Goal: Information Seeking & Learning: Learn about a topic

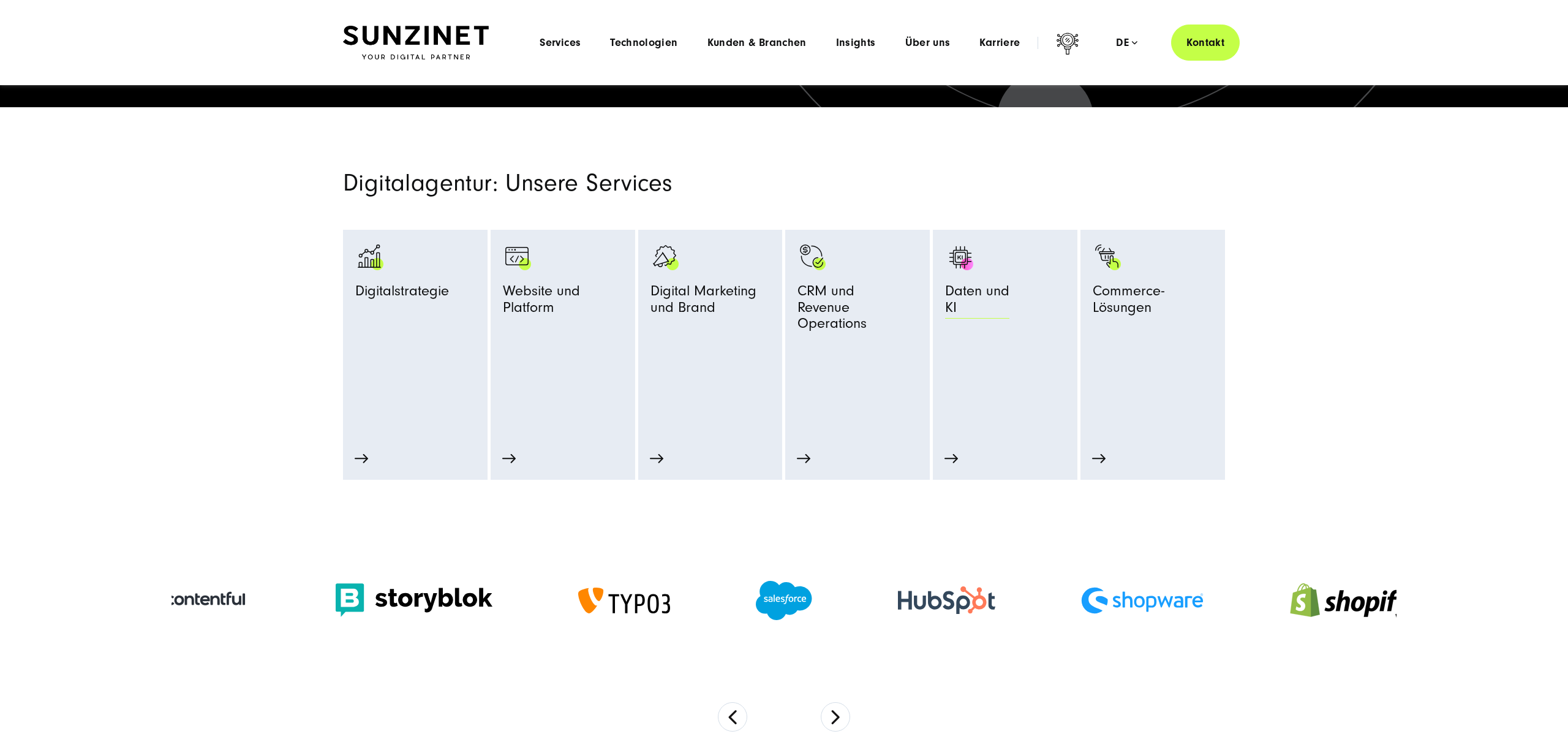
scroll to position [527, 0]
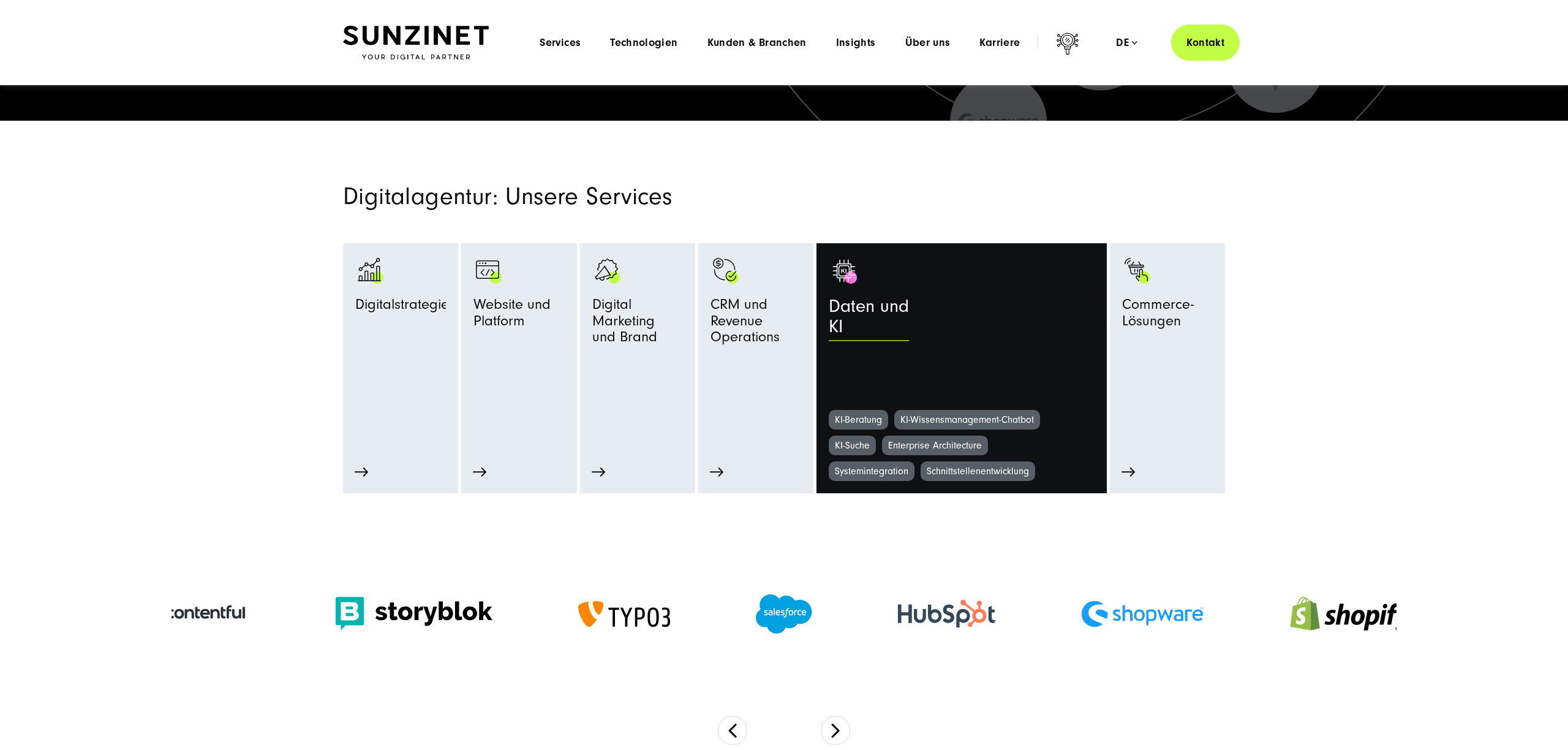
click at [875, 302] on span "Daten und KI" at bounding box center [869, 320] width 80 height 47
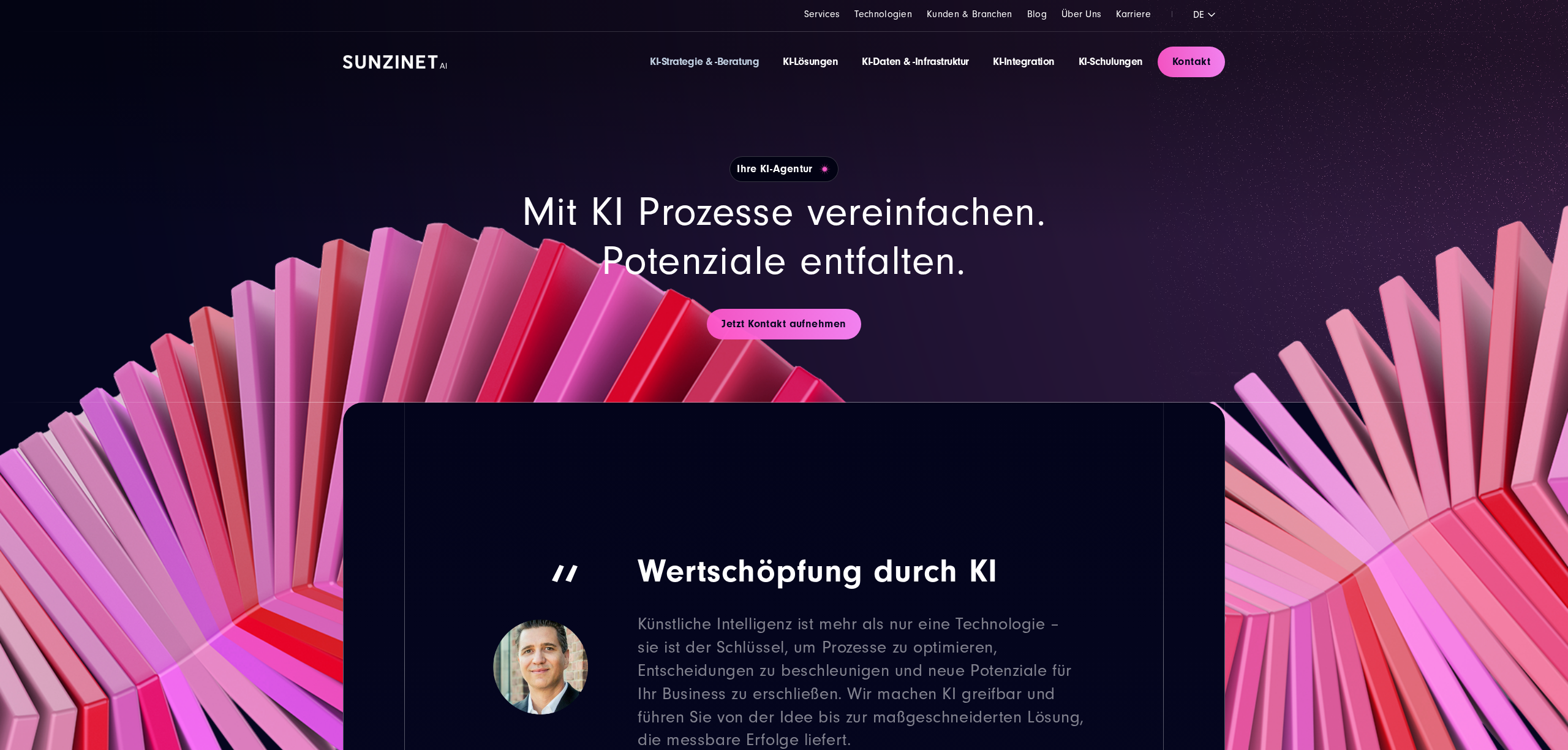
click at [713, 63] on link "KI-Strategie & -Beratung" at bounding box center [704, 62] width 109 height 13
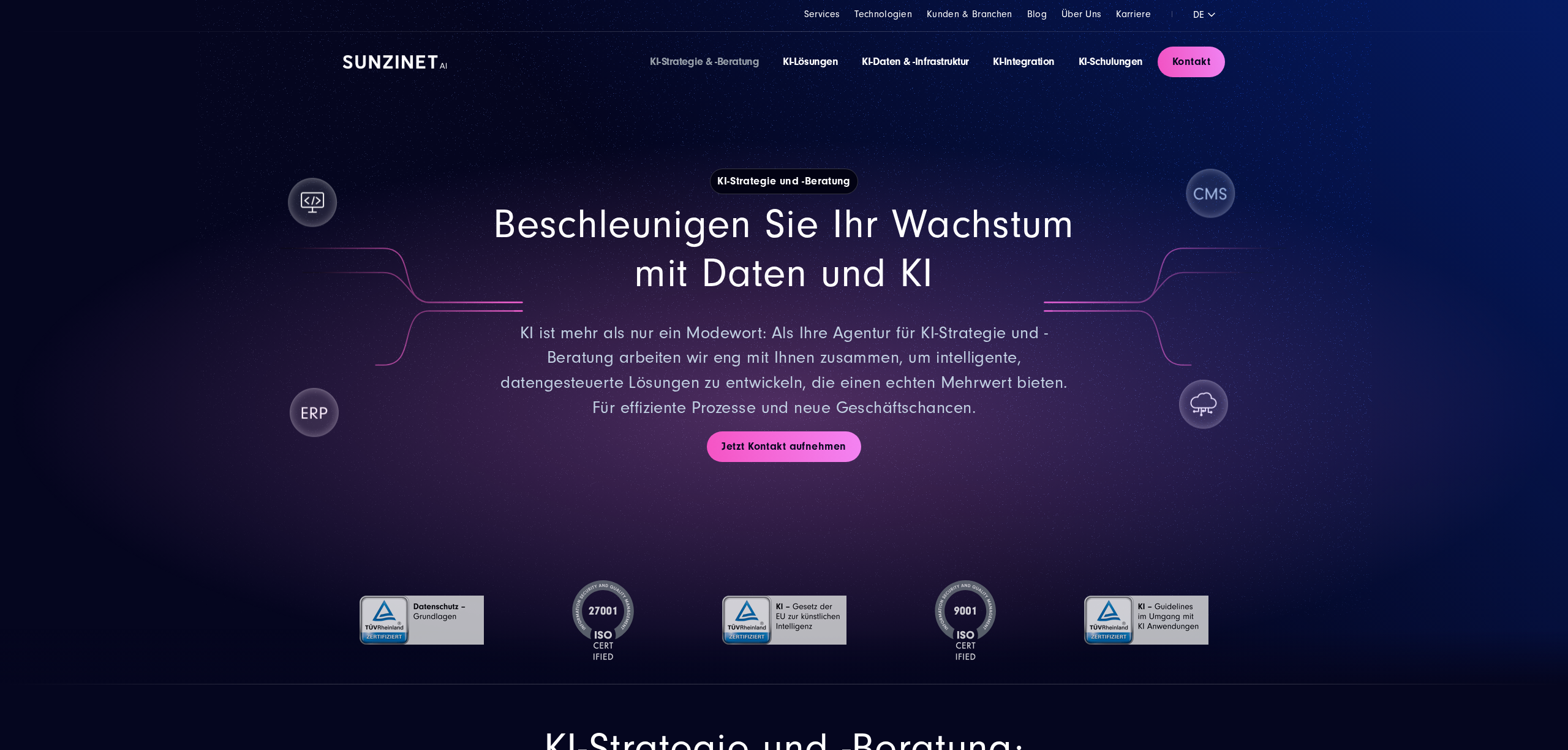
drag, startPoint x: 1183, startPoint y: 297, endPoint x: 1202, endPoint y: 303, distance: 19.9
click at [1202, 303] on div "Beschleunigen Sie Ihr Wachstum mit Daten und KI KI ist mehr als nur ein Modewor…" at bounding box center [784, 310] width 882 height 220
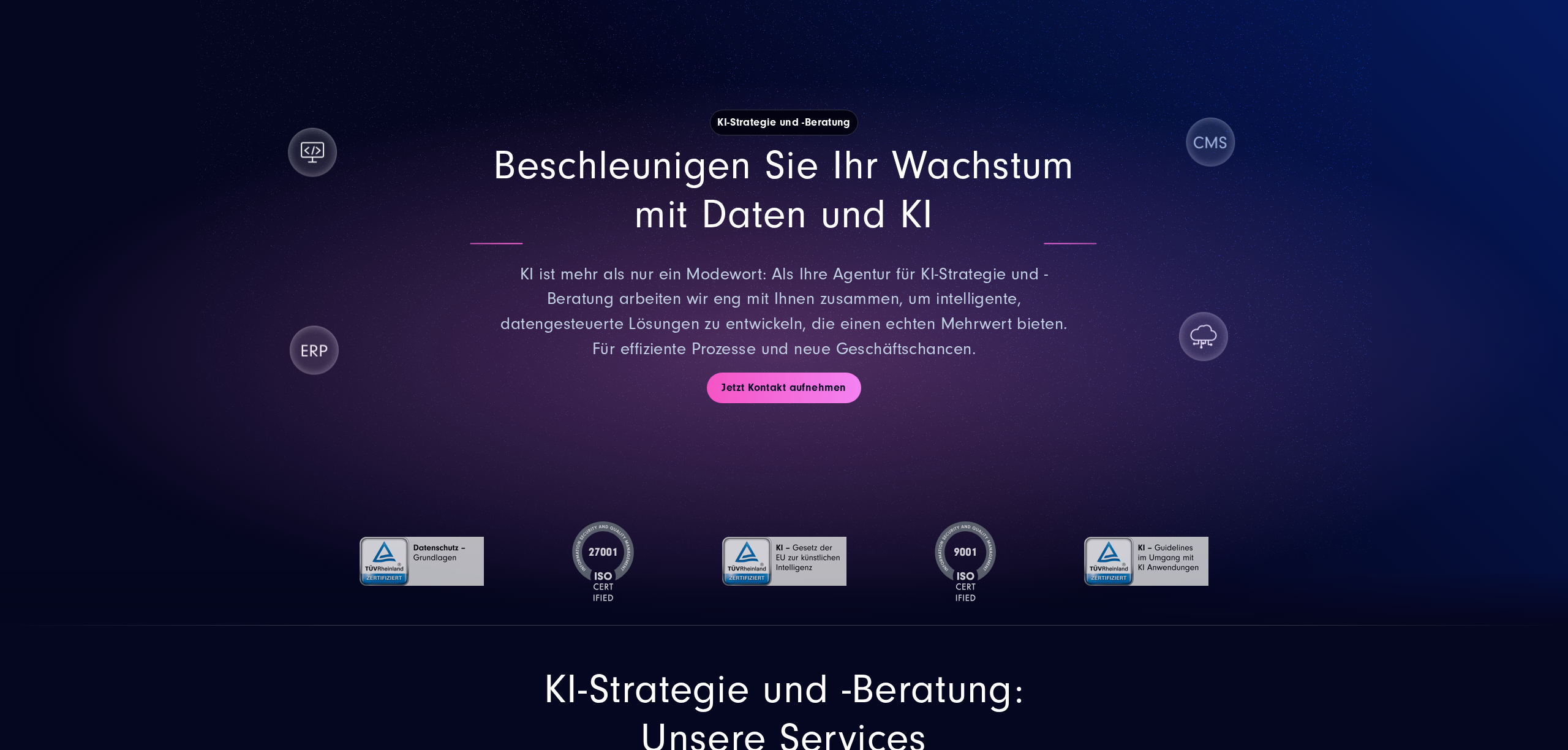
scroll to position [60, 0]
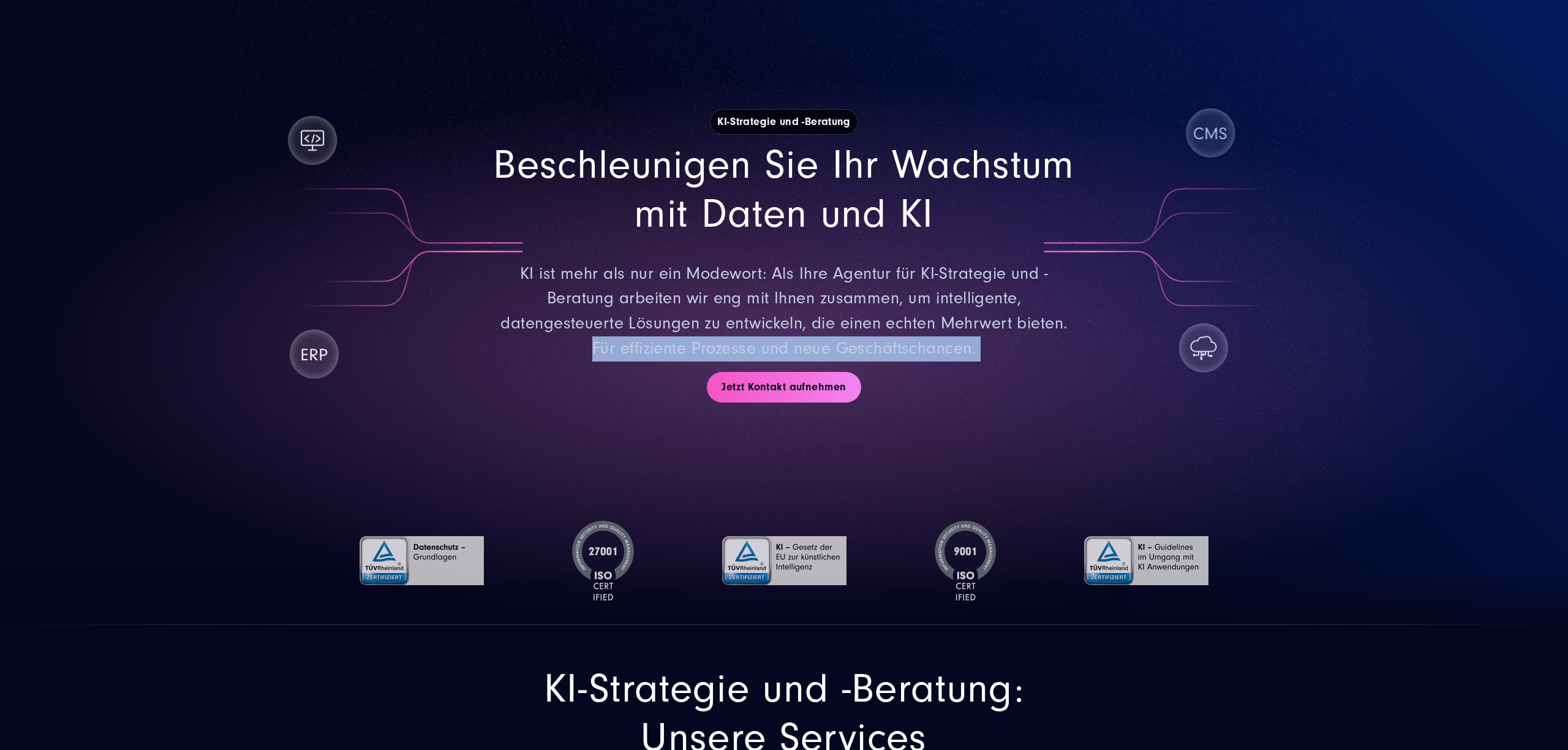
drag, startPoint x: 1227, startPoint y: 318, endPoint x: 1173, endPoint y: 362, distance: 69.7
click at [1173, 362] on div "KI-Strategie und -Beratung Beschleunigen Sie Ihr Wachstum mit Daten und KI KI i…" at bounding box center [784, 255] width 931 height 446
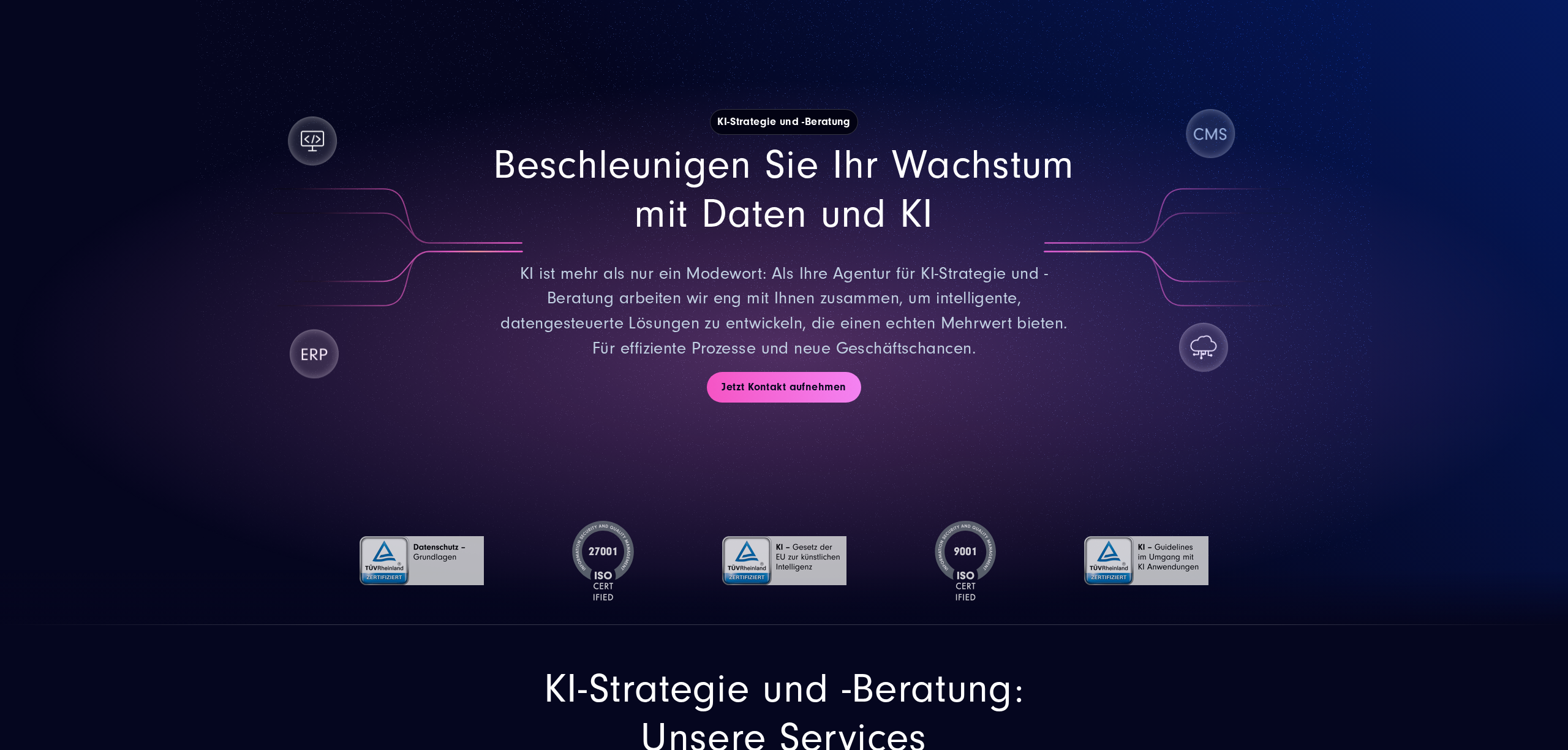
drag, startPoint x: 1226, startPoint y: 346, endPoint x: 1209, endPoint y: 348, distance: 17.1
click at [1222, 346] on div "Beschleunigen Sie Ihr Wachstum mit Daten und KI KI ist mehr als nur ein Modewor…" at bounding box center [784, 251] width 882 height 220
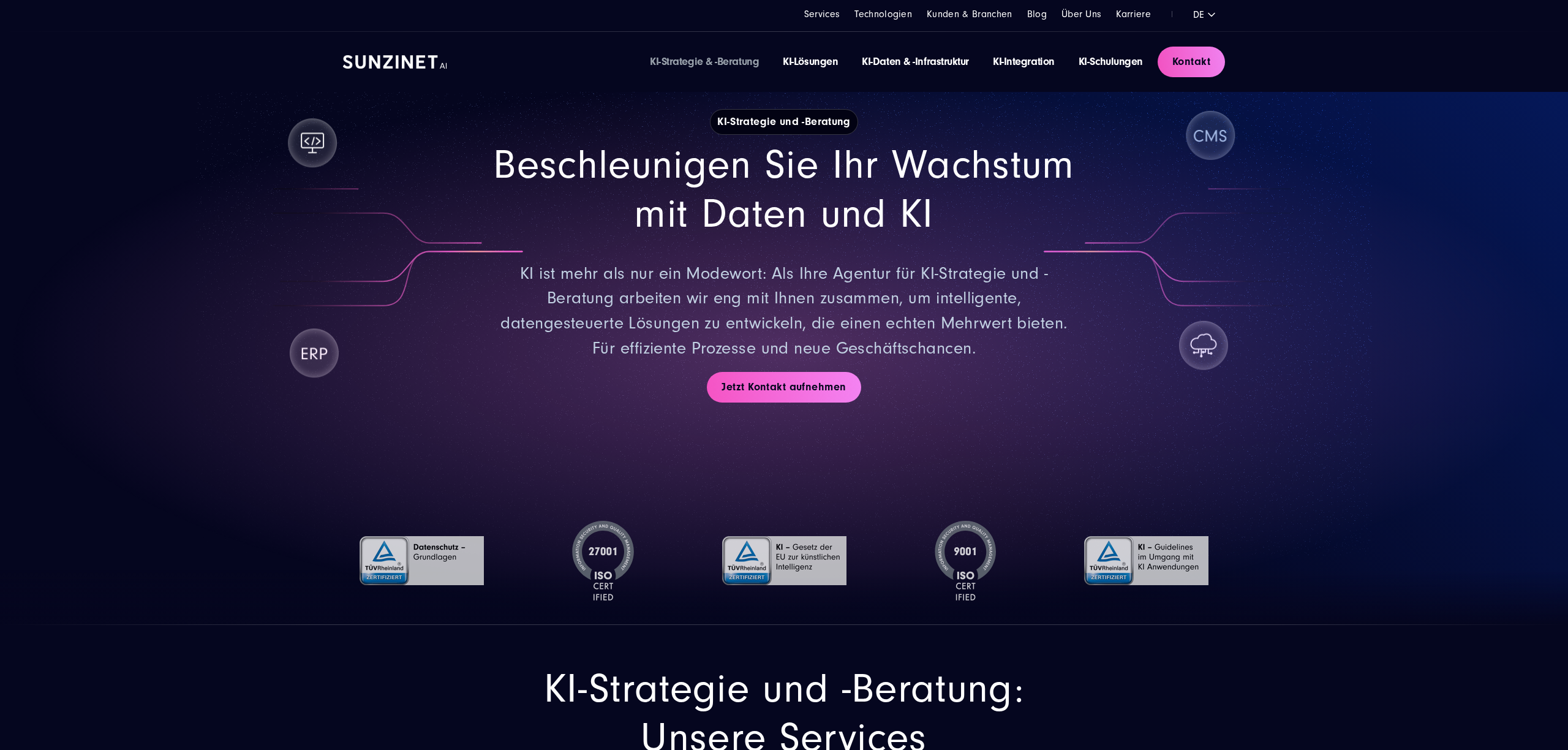
scroll to position [59, 0]
drag, startPoint x: 1209, startPoint y: 348, endPoint x: 1202, endPoint y: 312, distance: 36.7
click at [1202, 345] on div "Beschleunigen Sie Ihr Wachstum mit Daten und KI KI ist mehr als nur ein Modewor…" at bounding box center [784, 252] width 882 height 220
click at [1216, 143] on div "Beschleunigen Sie Ihr Wachstum mit Daten und KI KI ist mehr als nur ein Modewor…" at bounding box center [784, 252] width 882 height 220
drag, startPoint x: 319, startPoint y: 358, endPoint x: 307, endPoint y: 342, distance: 20.0
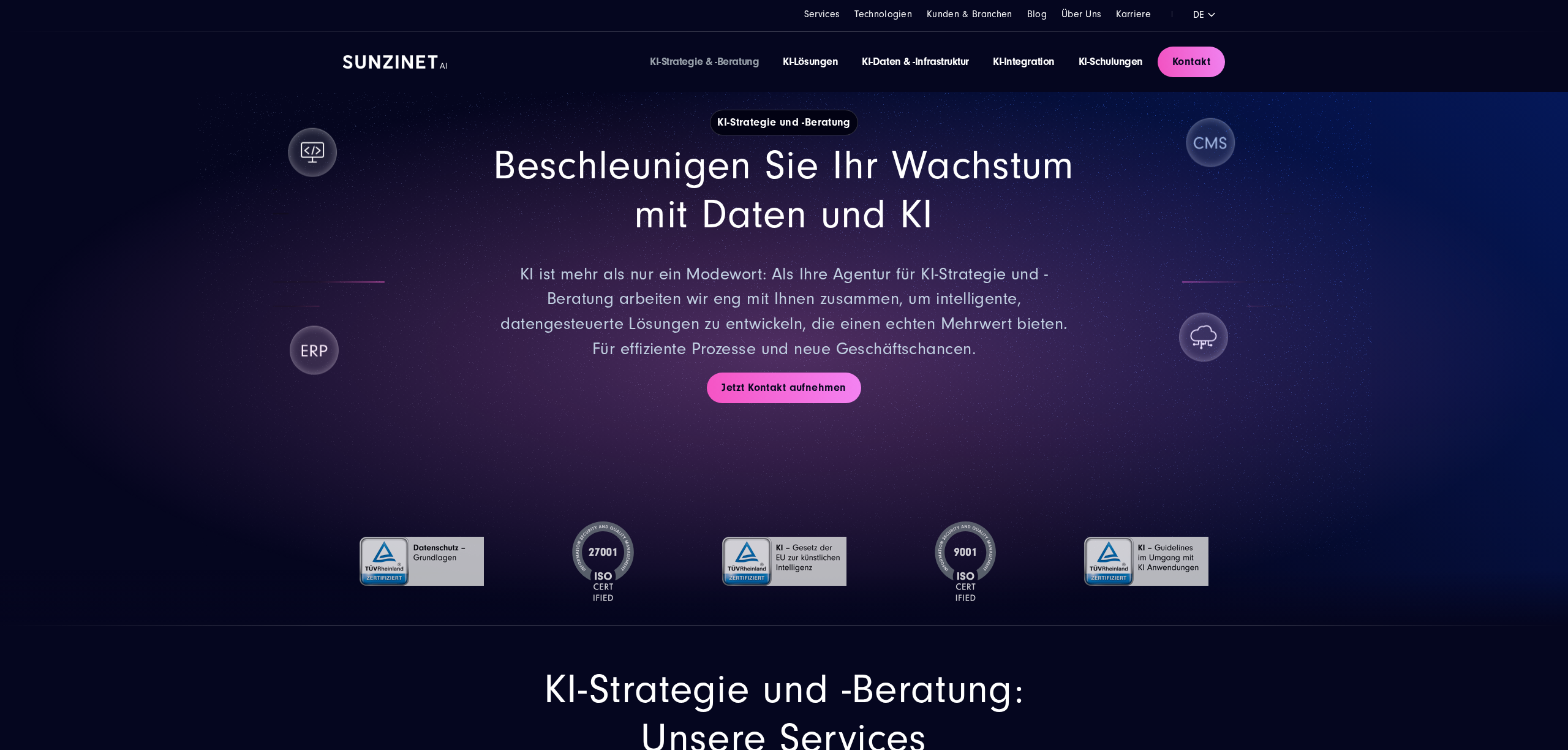
click at [310, 350] on section "KI-Strategie und -Beratung Beschleunigen Sie Ihr Wachstum mit Daten und KI KI i…" at bounding box center [784, 283] width 1568 height 685
drag, startPoint x: 295, startPoint y: 150, endPoint x: 300, endPoint y: 169, distance: 19.6
click at [284, 166] on section "KI-Strategie und -Beratung Beschleunigen Sie Ihr Wachstum mit Daten und KI KI i…" at bounding box center [784, 283] width 1568 height 685
click at [591, 285] on p "KI ist mehr als nur ein Modewort: Als Ihre Agentur für KI-Strategie und -Beratu…" at bounding box center [784, 312] width 582 height 99
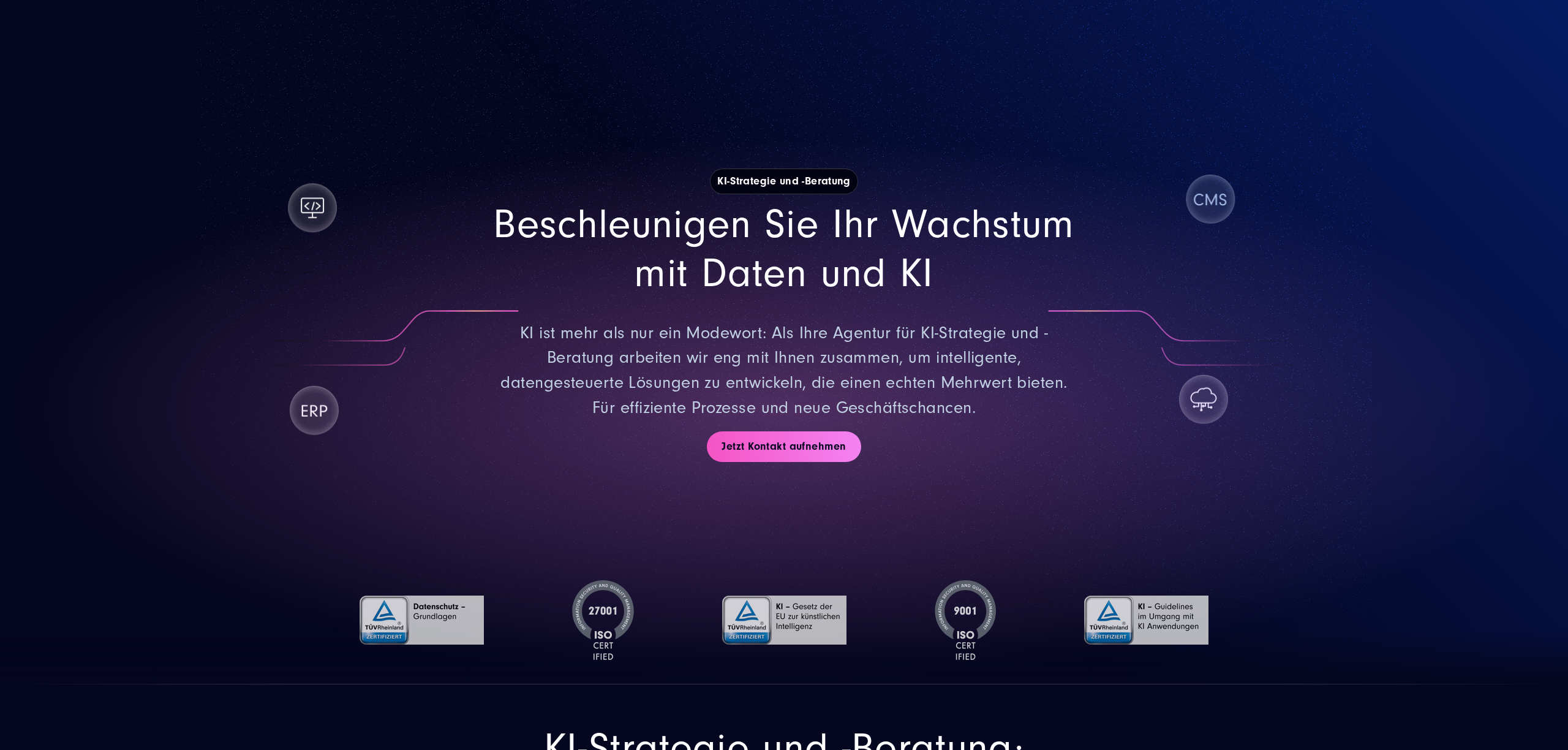
scroll to position [16, 0]
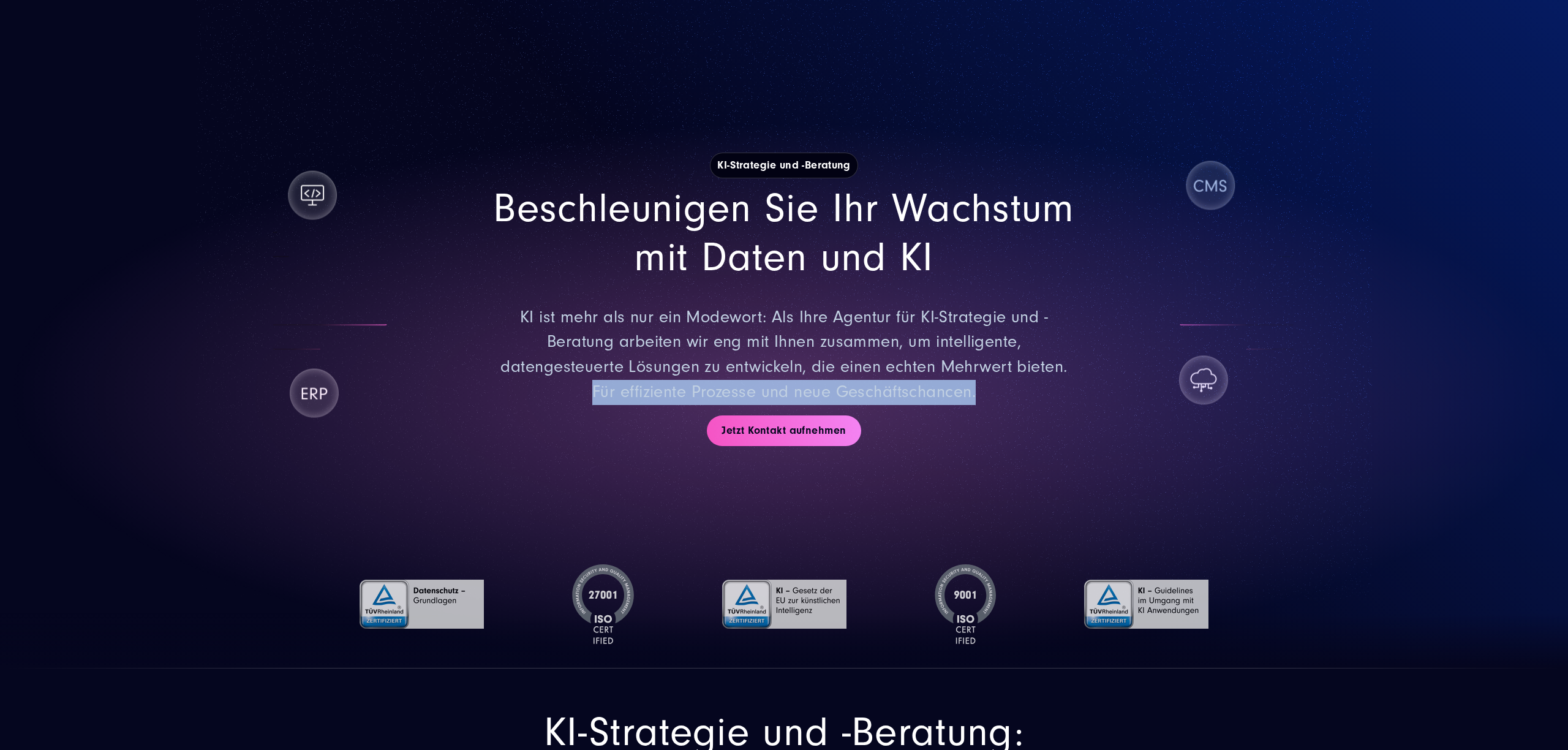
click at [1121, 386] on div "Beschleunigen Sie Ihr Wachstum mit Daten und KI KI ist mehr als nur ein Modewor…" at bounding box center [784, 294] width 882 height 220
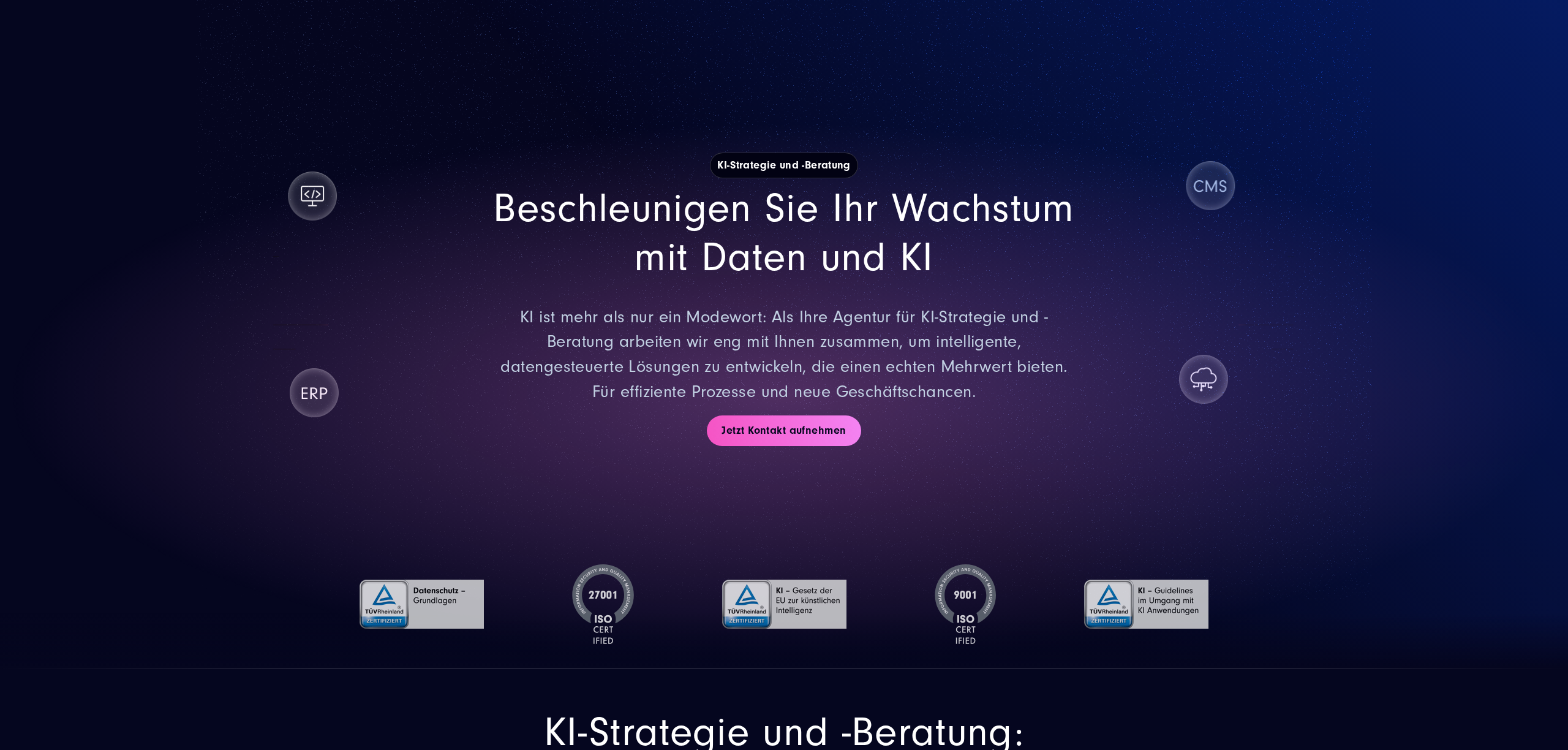
click at [1127, 437] on div "KI-Strategie und -Beratung Beschleunigen Sie Ihr Wachstum mit Daten und KI KI i…" at bounding box center [784, 299] width 882 height 446
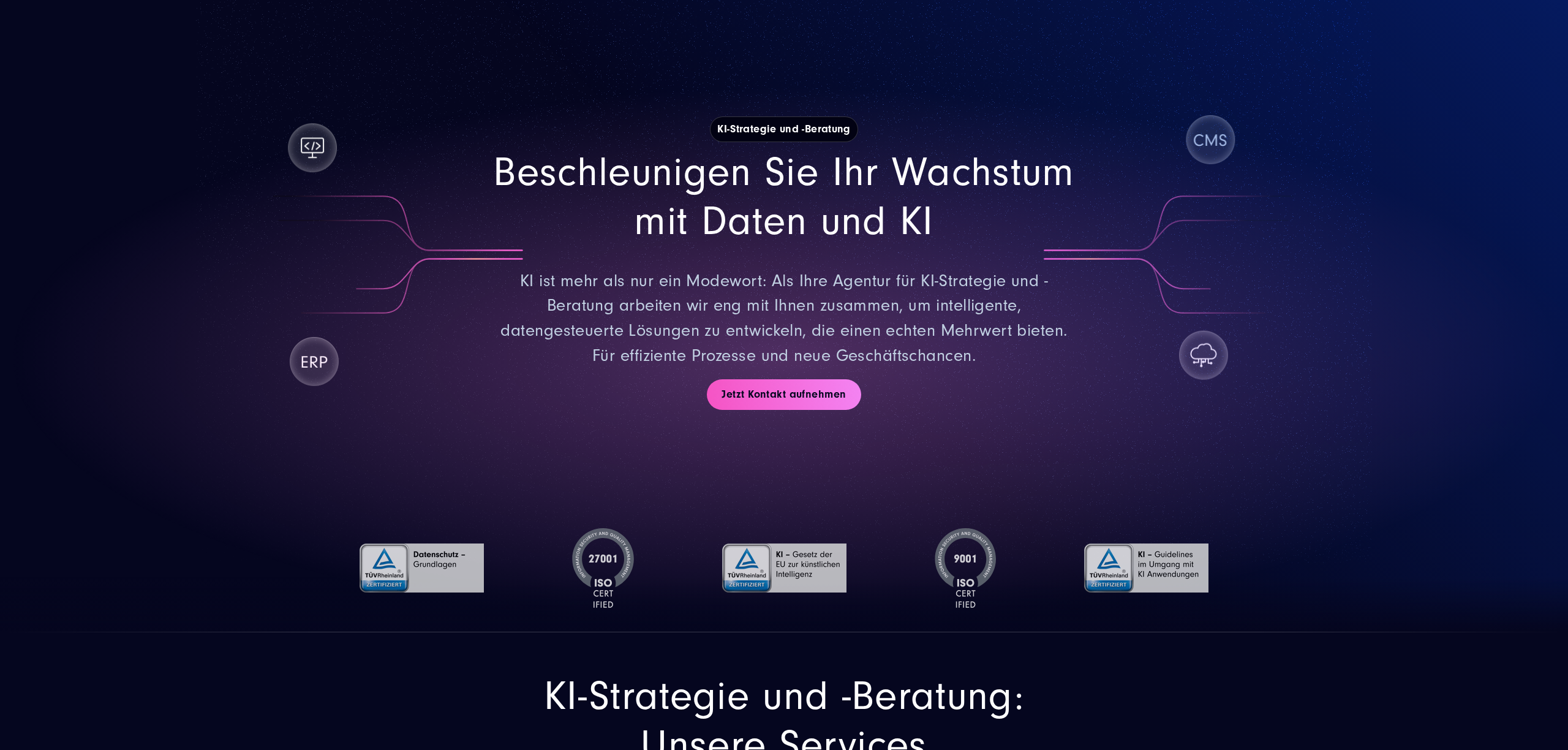
scroll to position [75, 0]
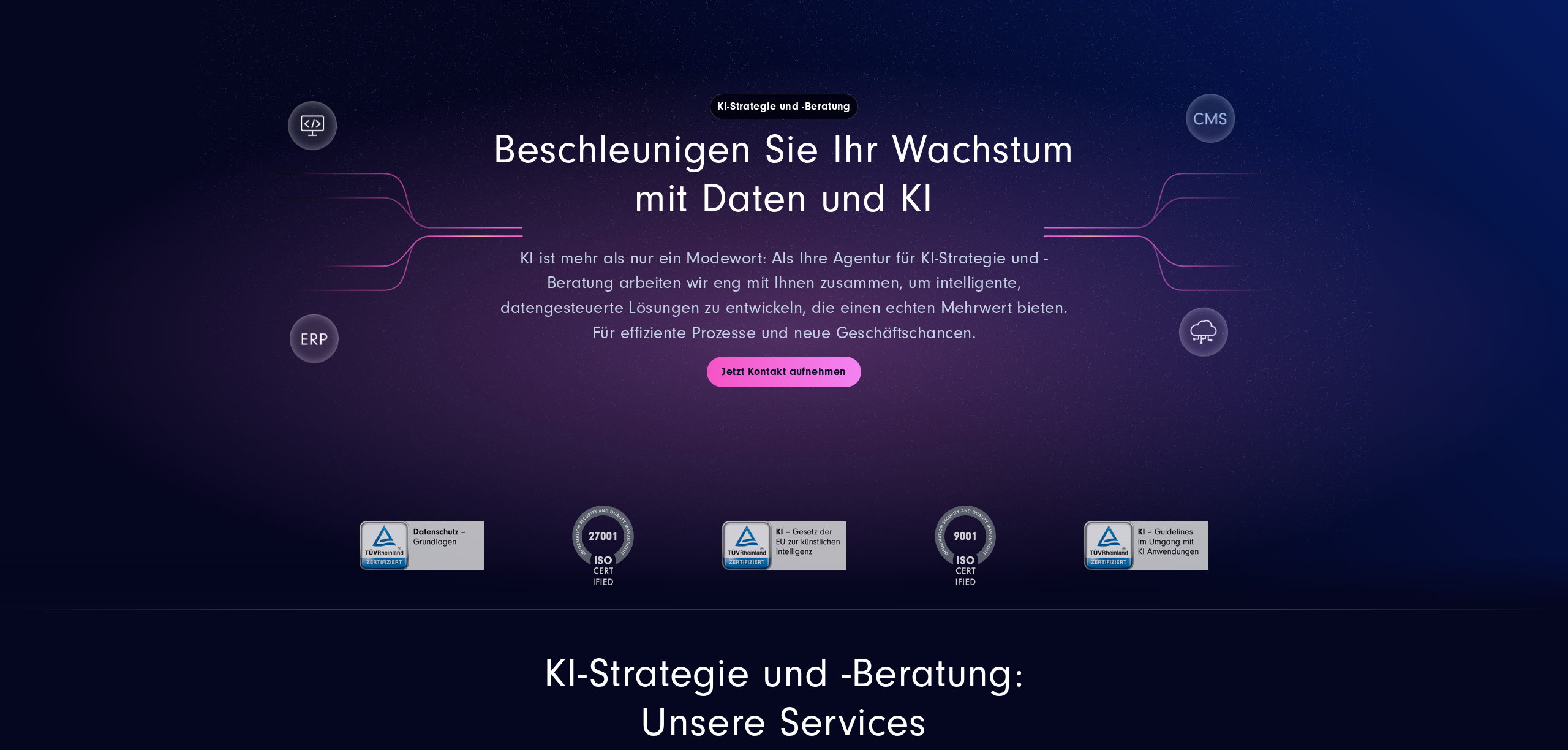
drag, startPoint x: 321, startPoint y: 252, endPoint x: 339, endPoint y: 248, distance: 18.4
click at [339, 248] on section "KI-Strategie und -Beratung Beschleunigen Sie Ihr Wachstum mit Daten und KI KI i…" at bounding box center [784, 267] width 1568 height 685
drag, startPoint x: 319, startPoint y: 143, endPoint x: 322, endPoint y: 153, distance: 10.4
click at [314, 147] on section "KI-Strategie und -Beratung Beschleunigen Sie Ihr Wachstum mit Daten und KI KI i…" at bounding box center [784, 267] width 1568 height 685
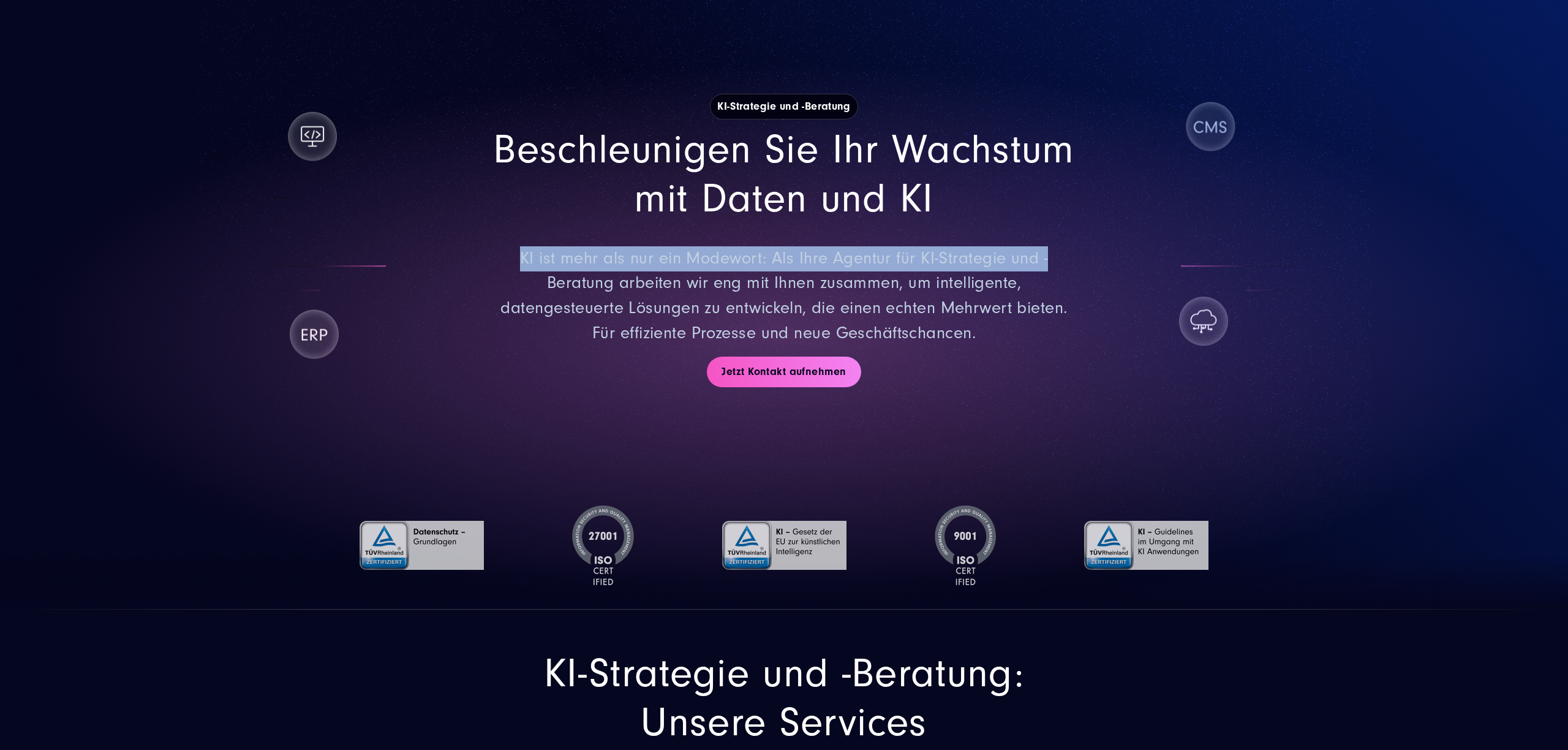
click at [379, 279] on div "Beschleunigen Sie Ihr Wachstum mit Daten und KI KI ist mehr als nur ein Modewor…" at bounding box center [784, 235] width 882 height 220
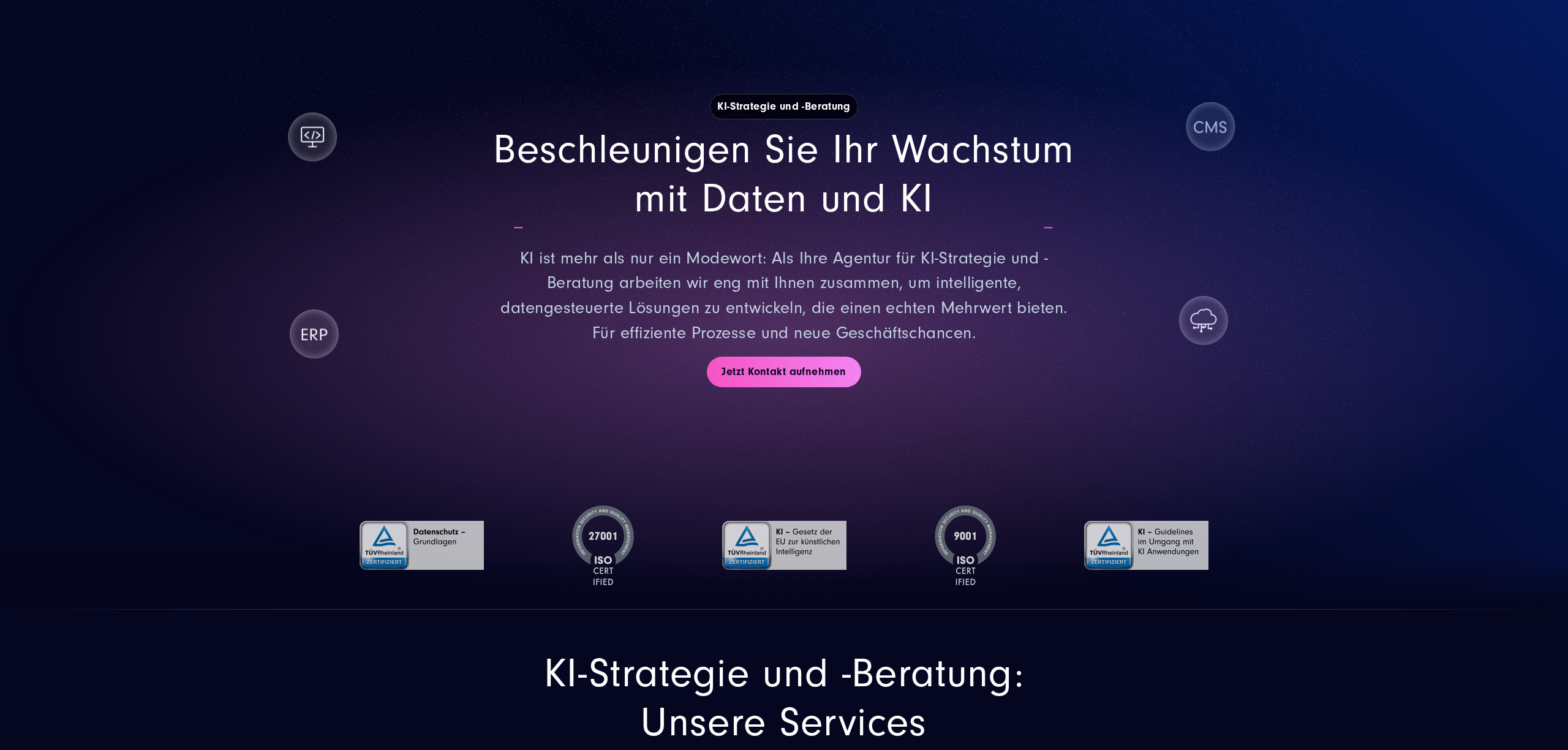
click at [1098, 377] on div "KI-Strategie und -Beratung Beschleunigen Sie Ihr Wachstum mit Daten und KI KI i…" at bounding box center [784, 240] width 882 height 446
drag, startPoint x: 1174, startPoint y: 265, endPoint x: 1200, endPoint y: 269, distance: 26.3
click at [1200, 270] on div "Beschleunigen Sie Ihr Wachstum mit Daten und KI KI ist mehr als nur ein Modewor…" at bounding box center [784, 235] width 882 height 220
click at [1222, 267] on div "Beschleunigen Sie Ihr Wachstum mit Daten und KI KI ist mehr als nur ein Modewor…" at bounding box center [784, 235] width 882 height 220
click at [1224, 254] on div "Beschleunigen Sie Ihr Wachstum mit Daten und KI KI ist mehr als nur ein Modewor…" at bounding box center [784, 235] width 882 height 220
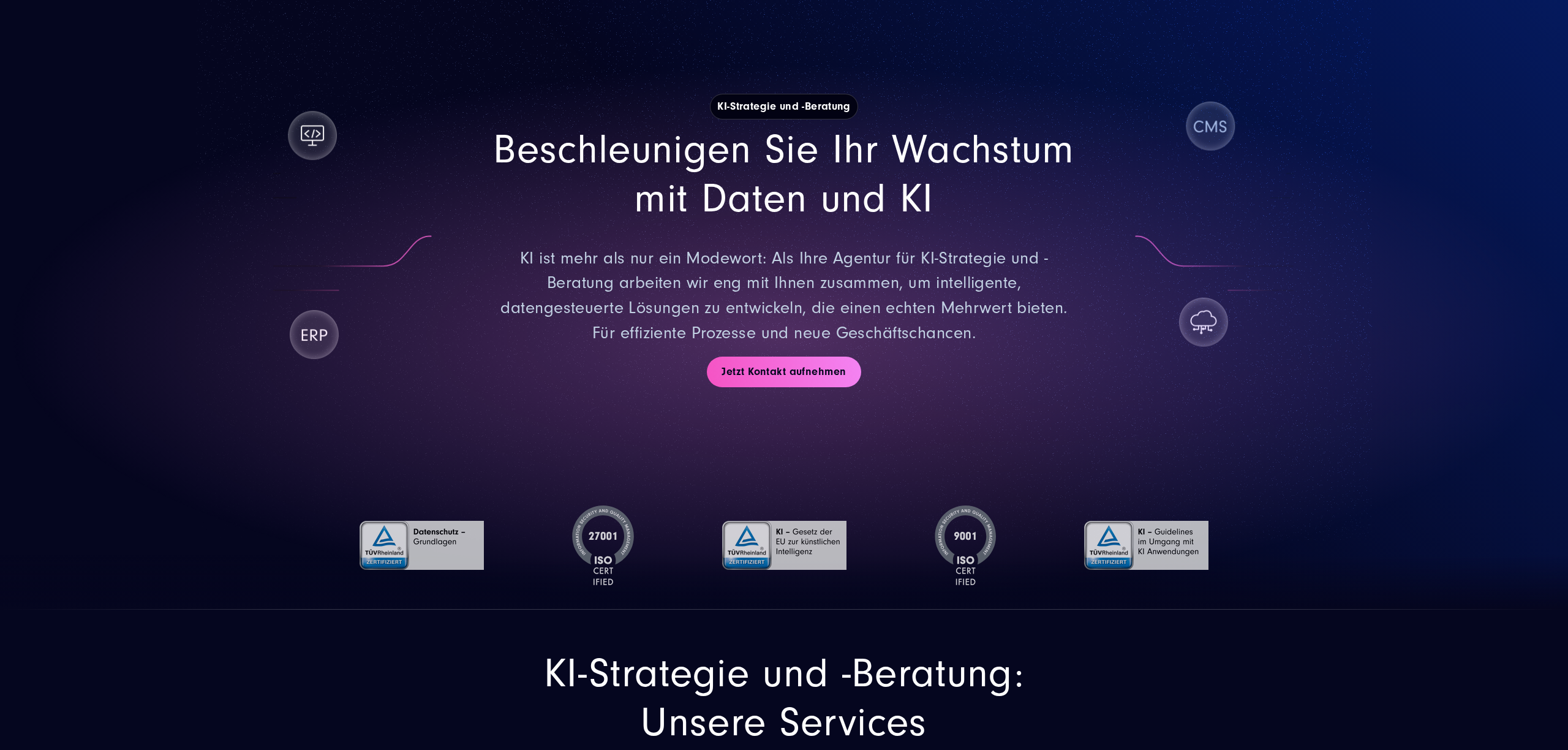
click at [1316, 271] on section "KI-Strategie und -Beratung Beschleunigen Sie Ihr Wachstum mit Daten und KI KI i…" at bounding box center [784, 267] width 1568 height 685
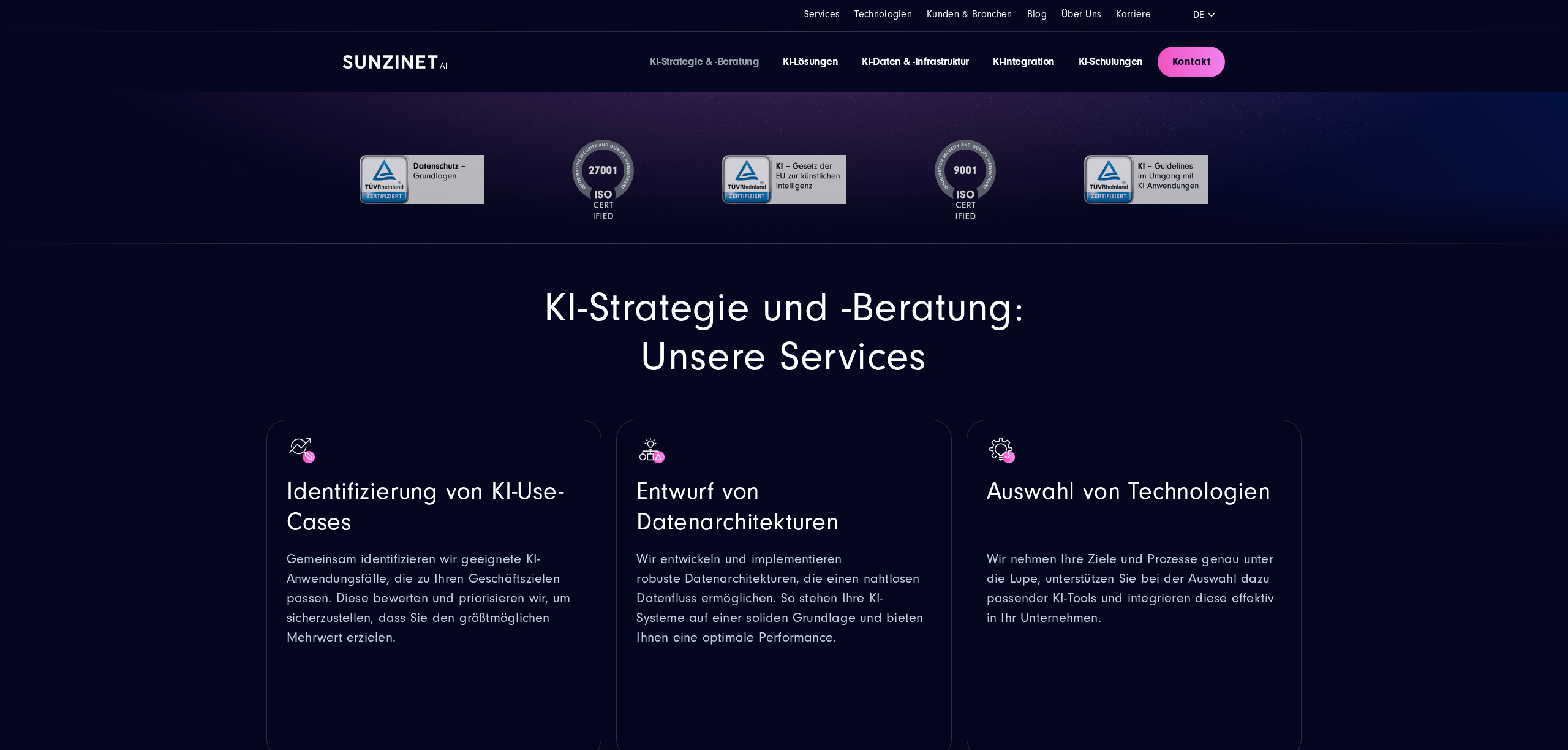
scroll to position [0, 0]
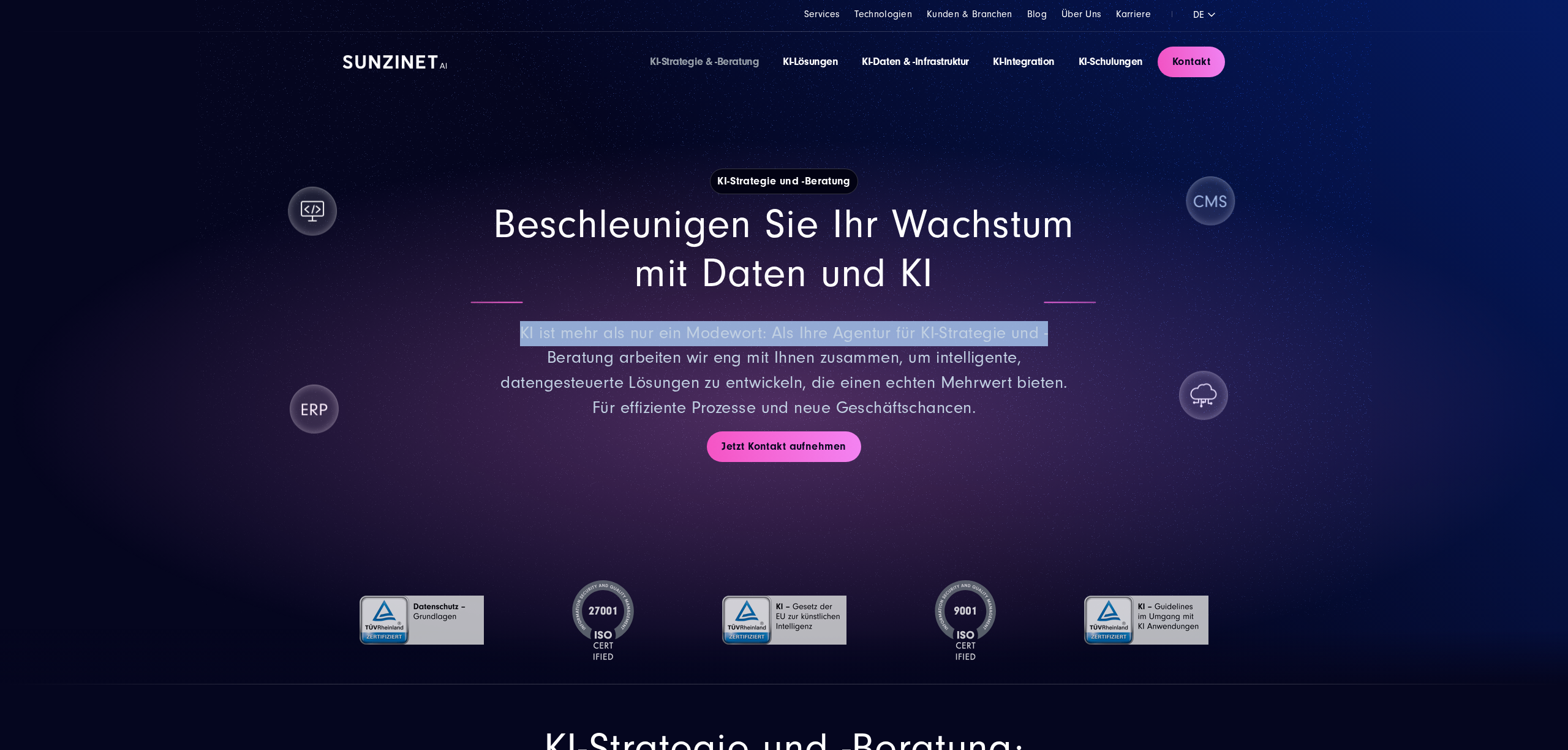
click at [1099, 336] on div "Beschleunigen Sie Ihr Wachstum mit Daten und KI KI ist mehr als nur ein Modewor…" at bounding box center [784, 310] width 882 height 220
click at [1106, 313] on div "Beschleunigen Sie Ihr Wachstum mit Daten und KI KI ist mehr als nur ein Modewor…" at bounding box center [784, 310] width 882 height 220
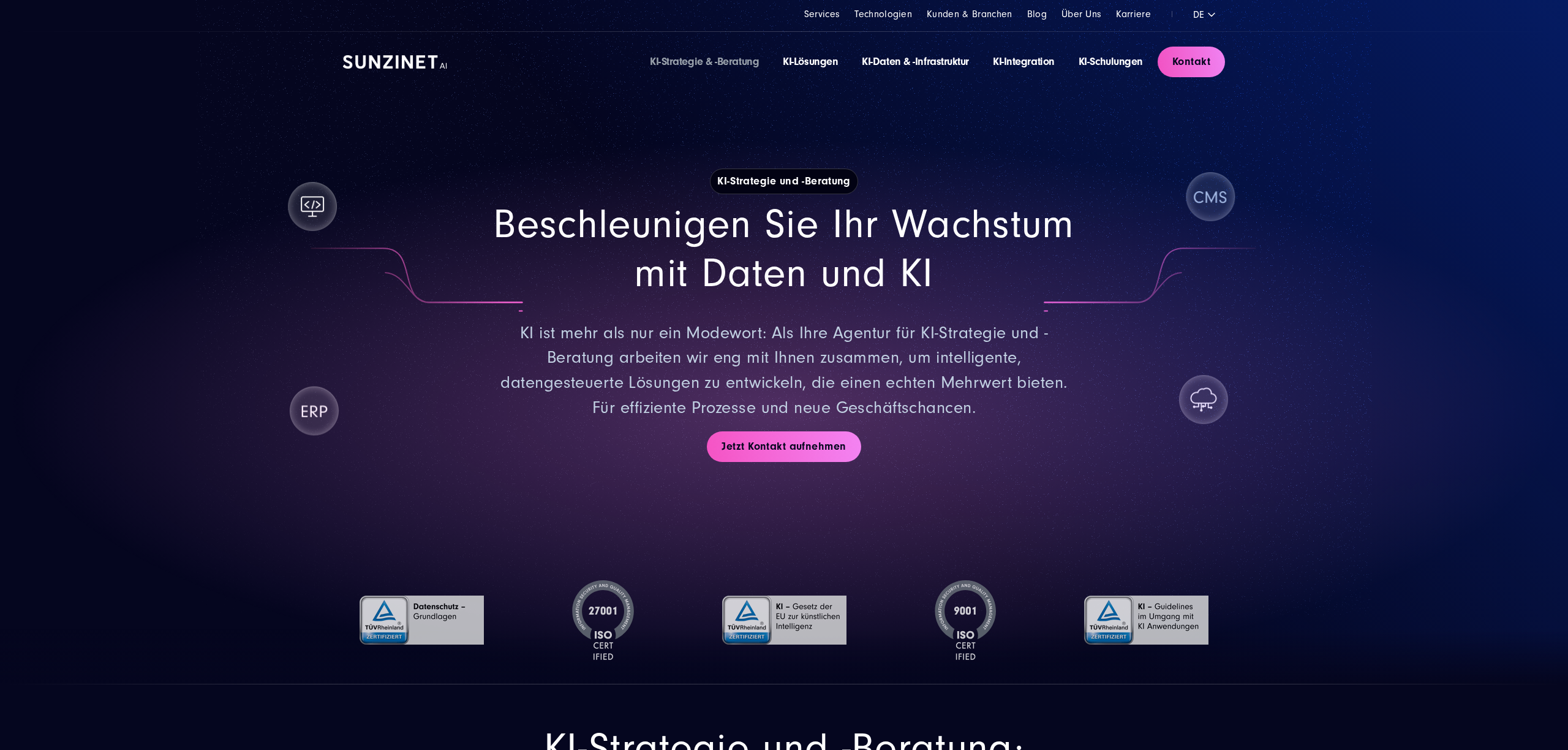
drag, startPoint x: 1128, startPoint y: 306, endPoint x: 1142, endPoint y: 314, distance: 16.1
click at [1141, 314] on div "Beschleunigen Sie Ihr Wachstum mit Daten und KI KI ist mehr als nur ein Modewor…" at bounding box center [784, 310] width 882 height 220
click at [1174, 314] on div "Beschleunigen Sie Ihr Wachstum mit Daten und KI KI ist mehr als nur ein Modewor…" at bounding box center [784, 310] width 882 height 220
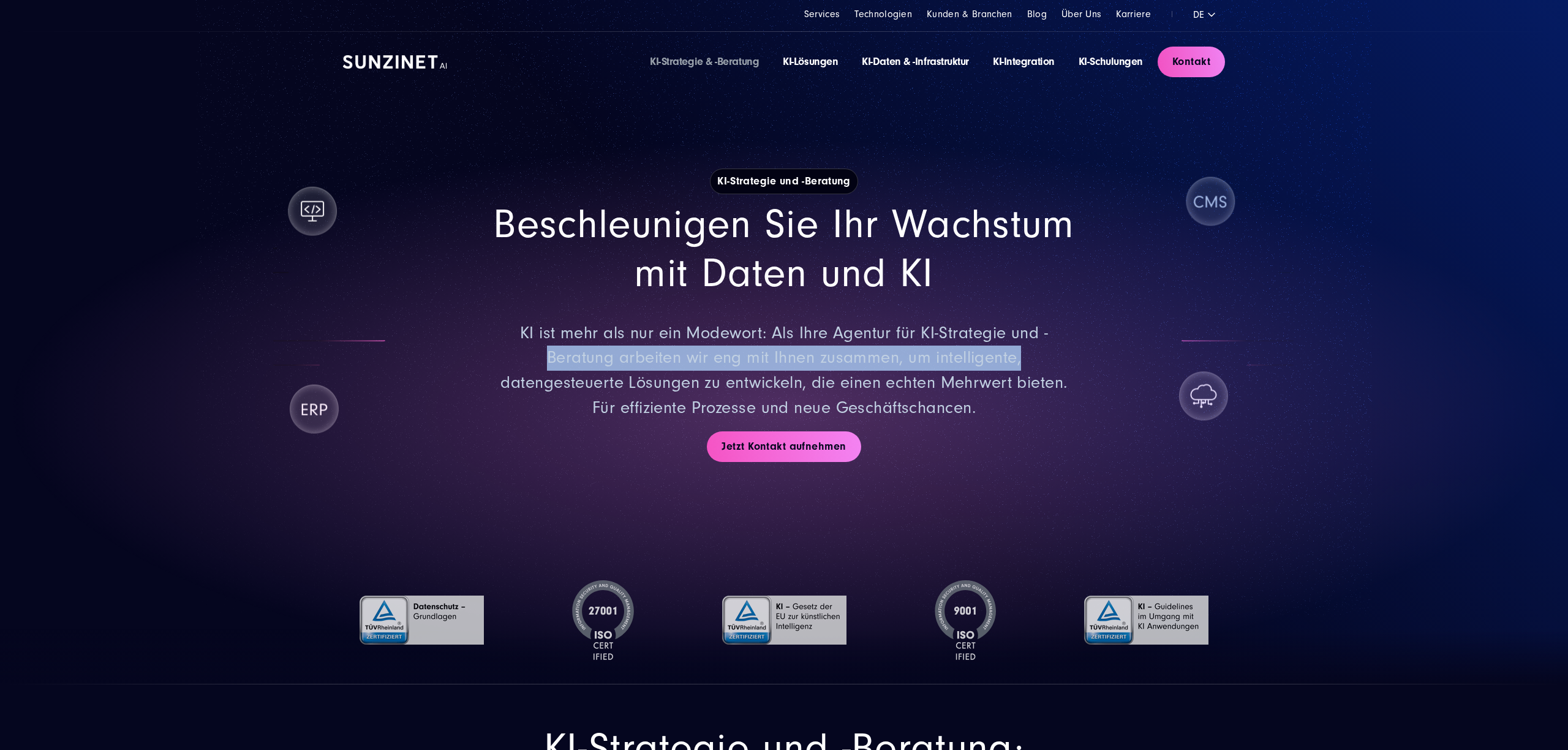
drag, startPoint x: 1191, startPoint y: 336, endPoint x: 1163, endPoint y: 360, distance: 36.9
click at [1163, 360] on div "Beschleunigen Sie Ihr Wachstum mit Daten und KI KI ist mehr als nur ein Modewor…" at bounding box center [784, 310] width 882 height 220
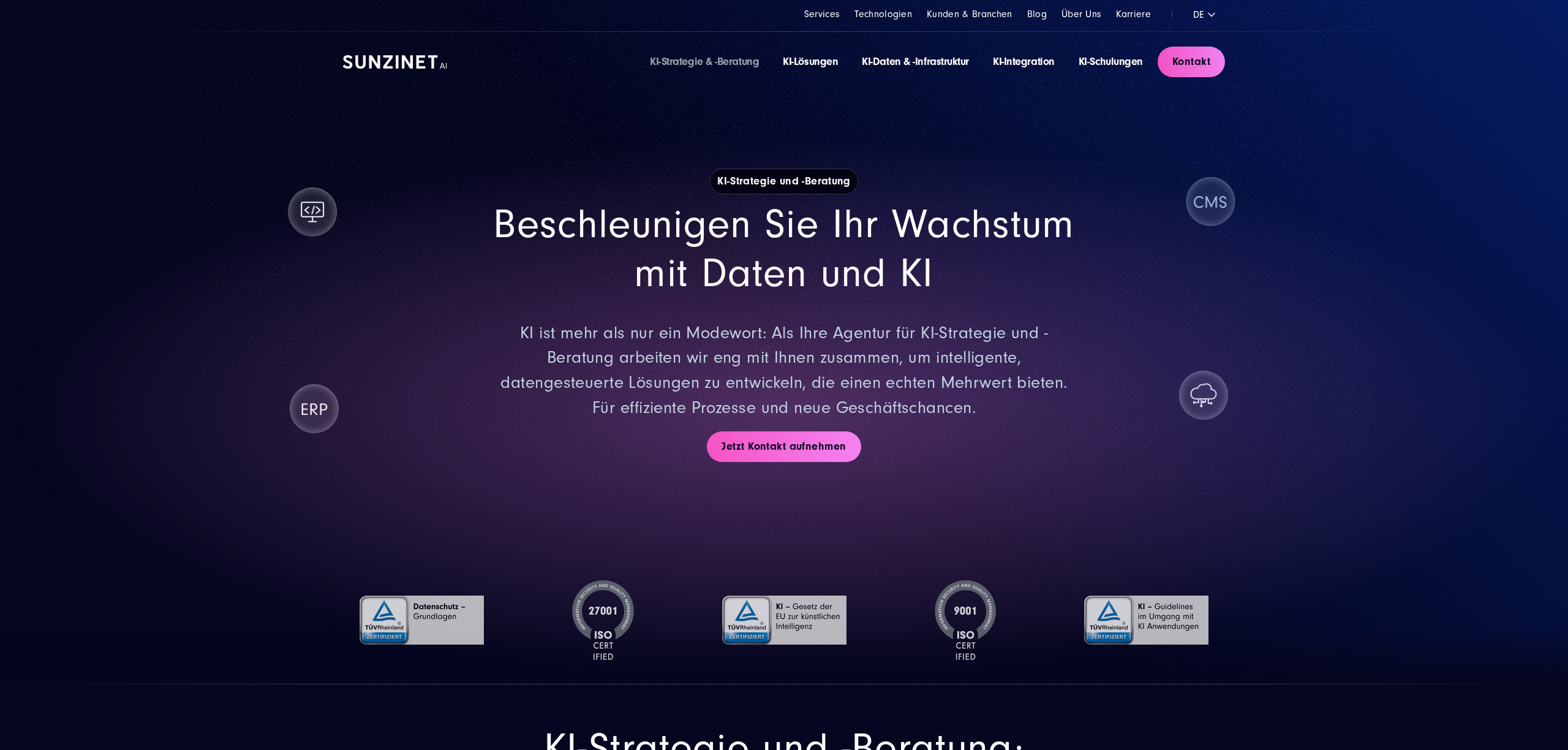
click at [1160, 333] on div "Beschleunigen Sie Ihr Wachstum mit Daten und KI KI ist mehr als nur ein Modewor…" at bounding box center [784, 310] width 882 height 220
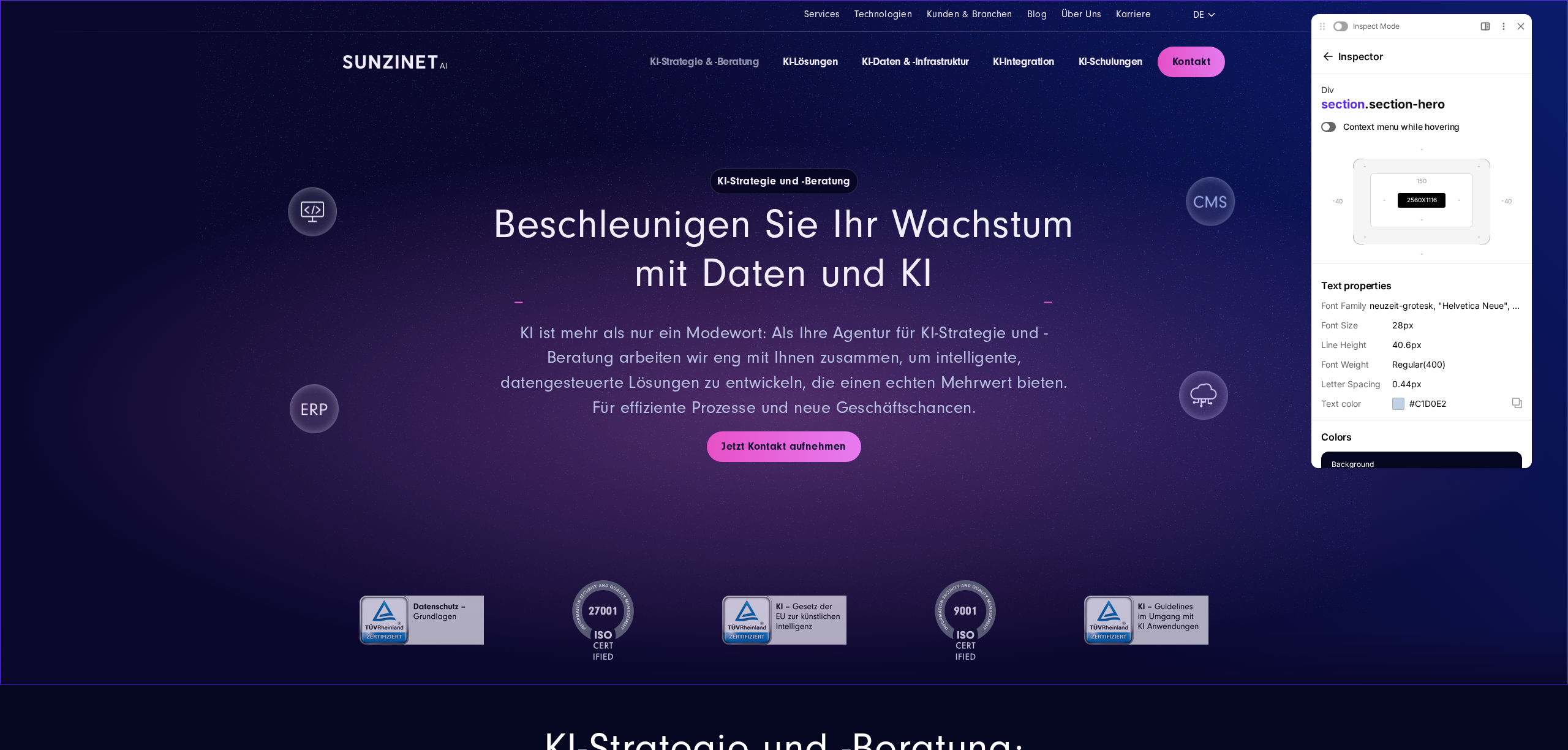
click at [1265, 109] on section "KI-Strategie und -Beratung Beschleunigen Sie Ihr Wachstum mit Daten und KI KI i…" at bounding box center [784, 342] width 1568 height 685
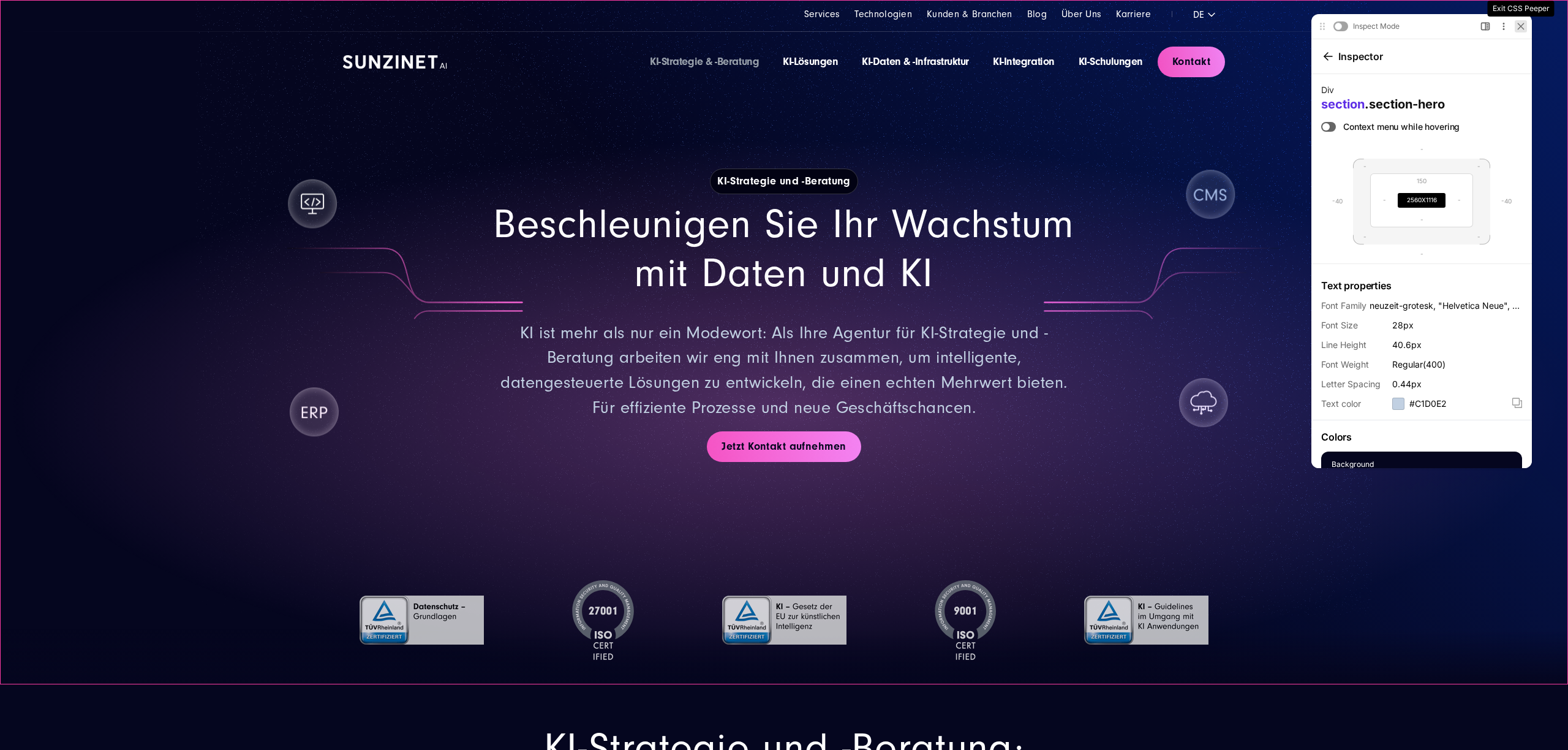
click at [1524, 26] on div at bounding box center [1521, 26] width 13 height 13
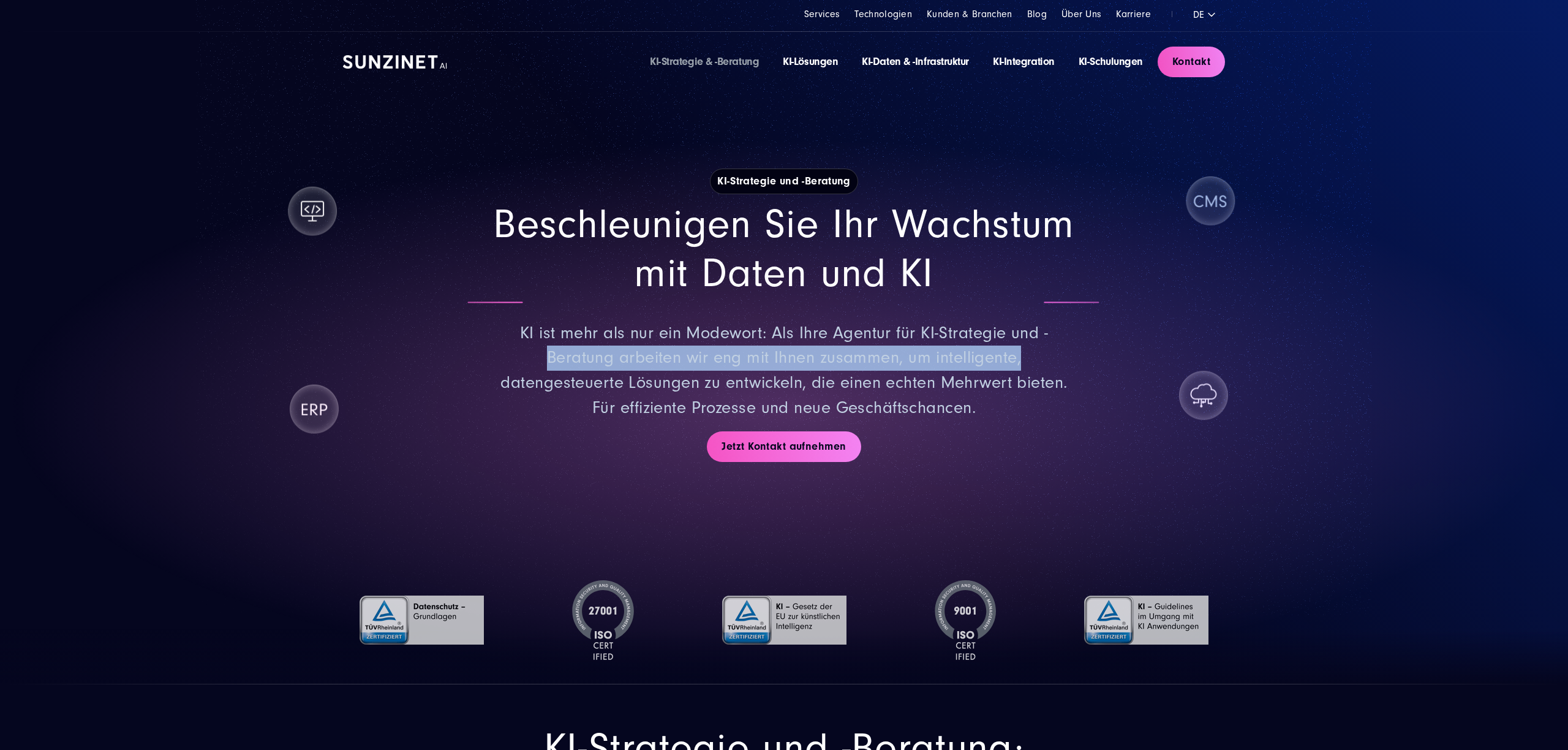
drag, startPoint x: 1164, startPoint y: 338, endPoint x: 1136, endPoint y: 362, distance: 36.9
click at [1125, 366] on div "Beschleunigen Sie Ihr Wachstum mit Daten und KI KI ist mehr als nur ein Modewor…" at bounding box center [784, 310] width 882 height 220
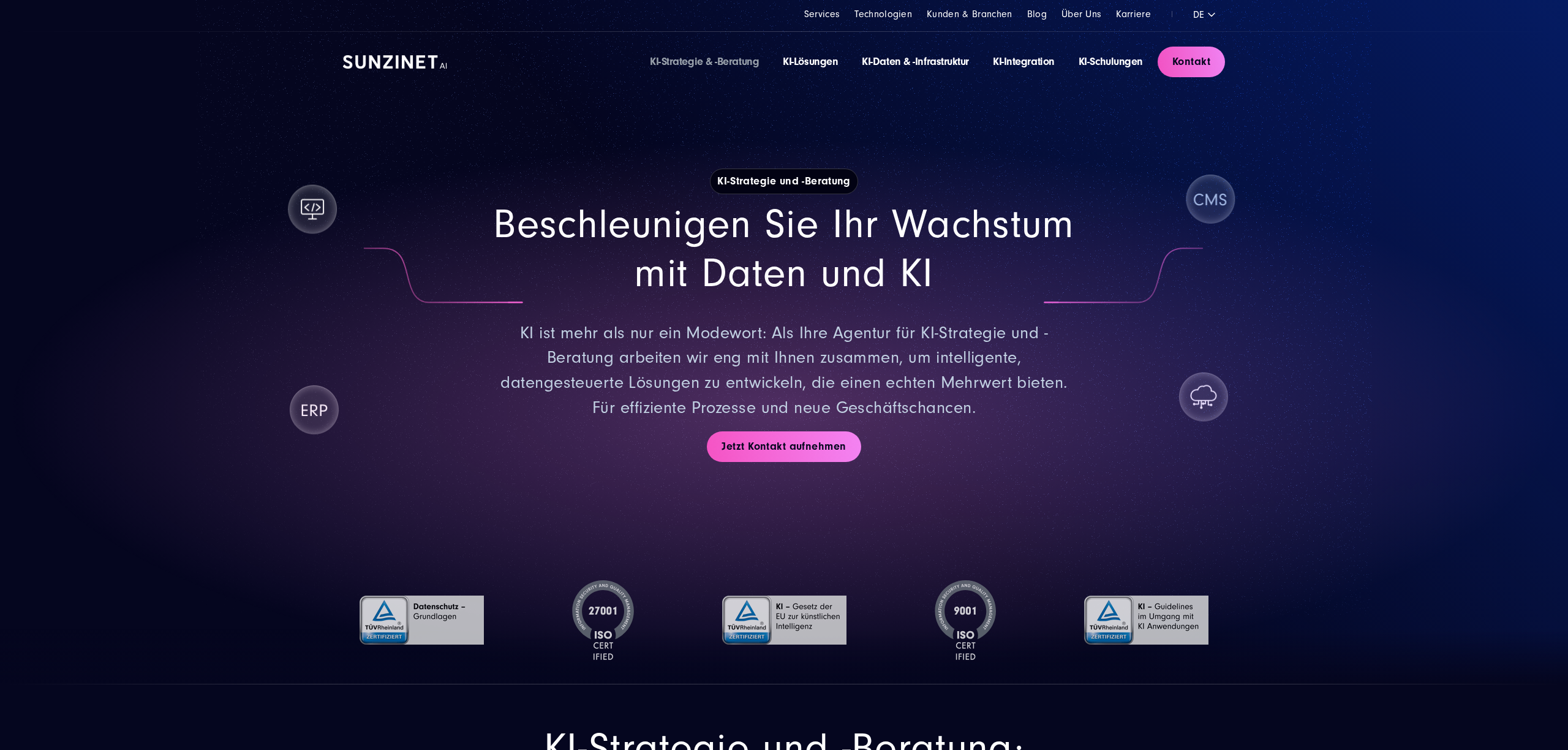
click at [1089, 404] on div "Beschleunigen Sie Ihr Wachstum mit Daten und KI KI ist mehr als nur ein Modewor…" at bounding box center [784, 310] width 882 height 220
